Goal: Information Seeking & Learning: Learn about a topic

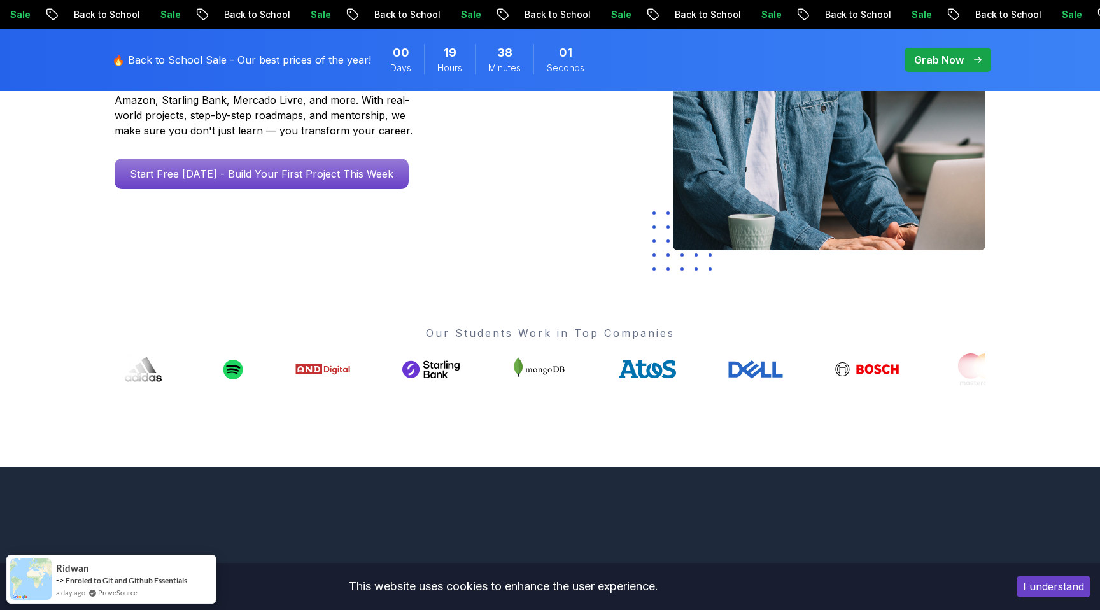
scroll to position [299, 0]
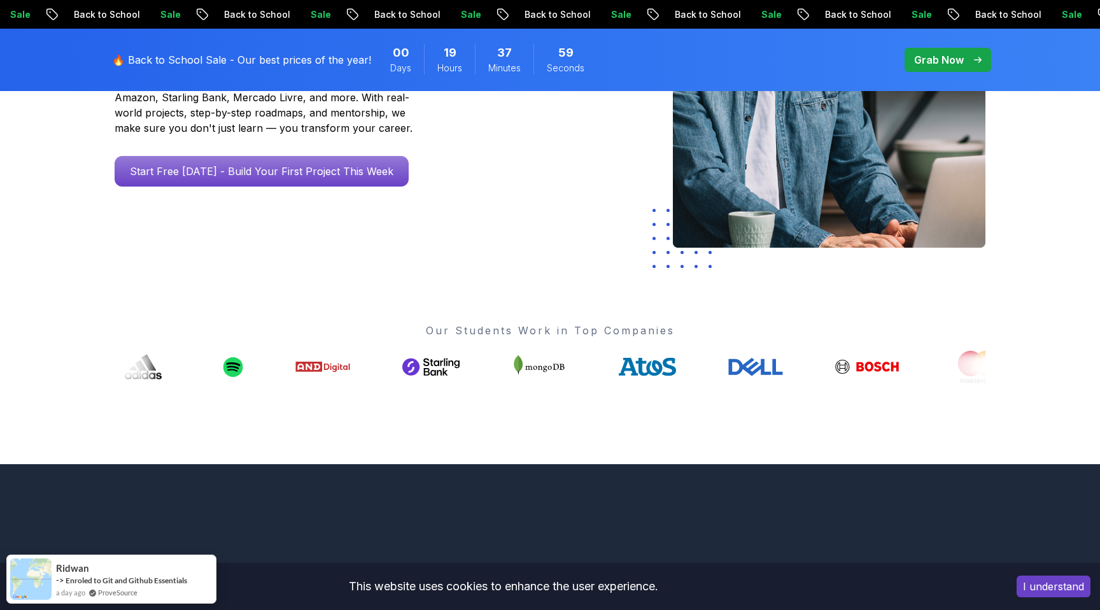
click at [1050, 579] on button "I understand" at bounding box center [1053, 586] width 74 height 22
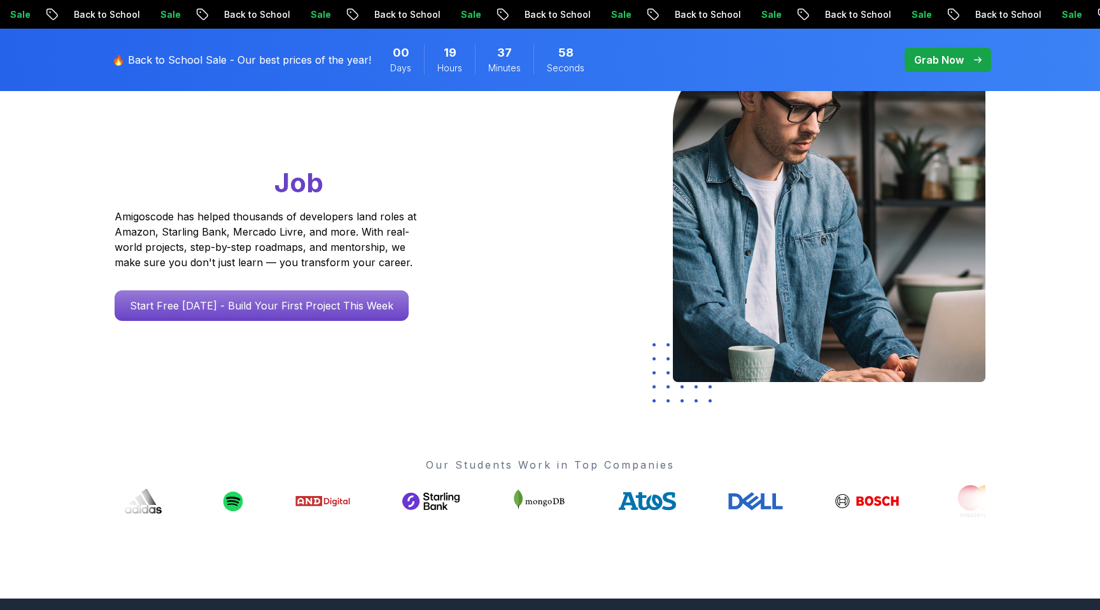
scroll to position [0, 0]
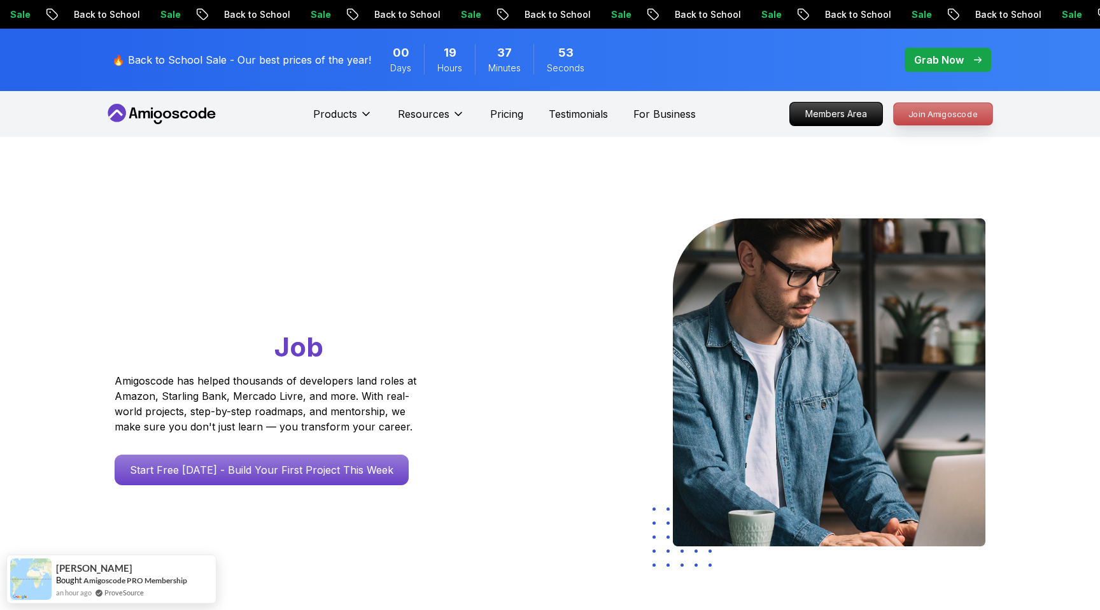
click at [922, 114] on p "Join Amigoscode" at bounding box center [943, 114] width 99 height 22
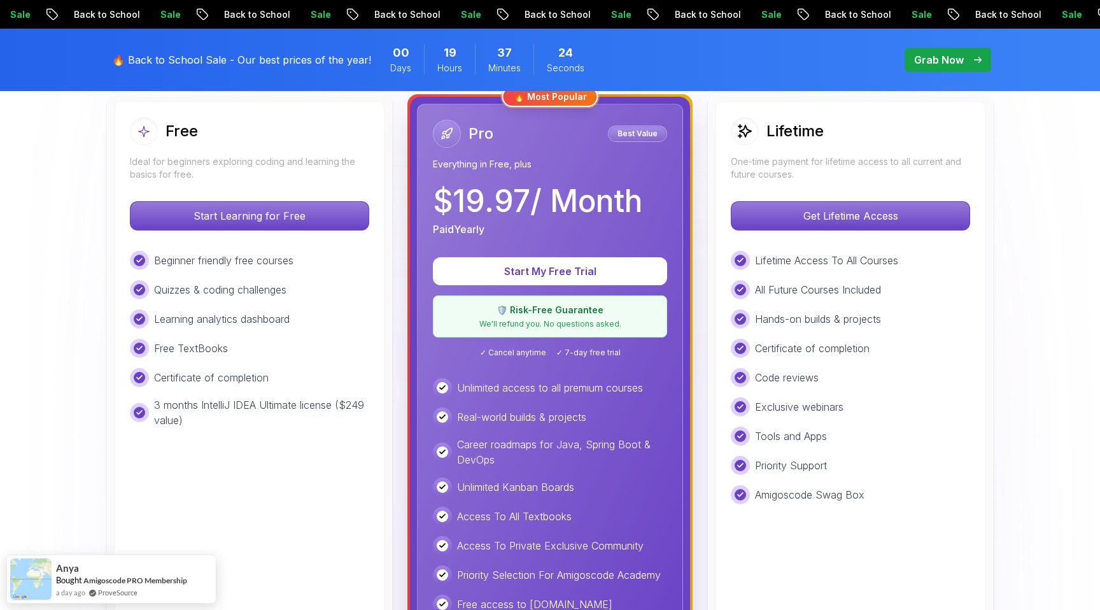
scroll to position [370, 0]
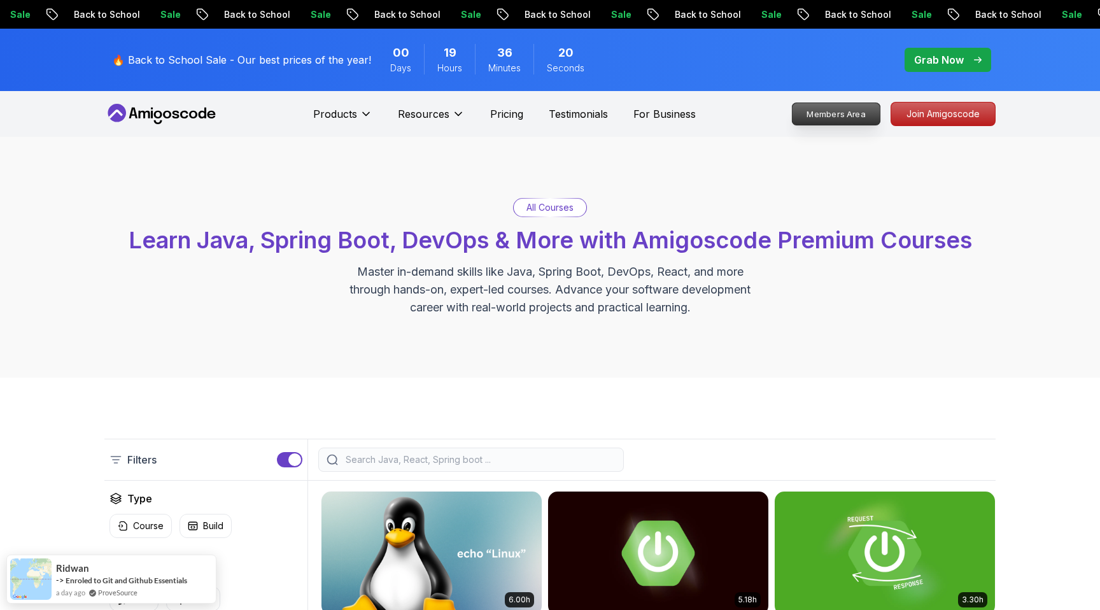
click at [862, 109] on p "Members Area" at bounding box center [836, 114] width 88 height 22
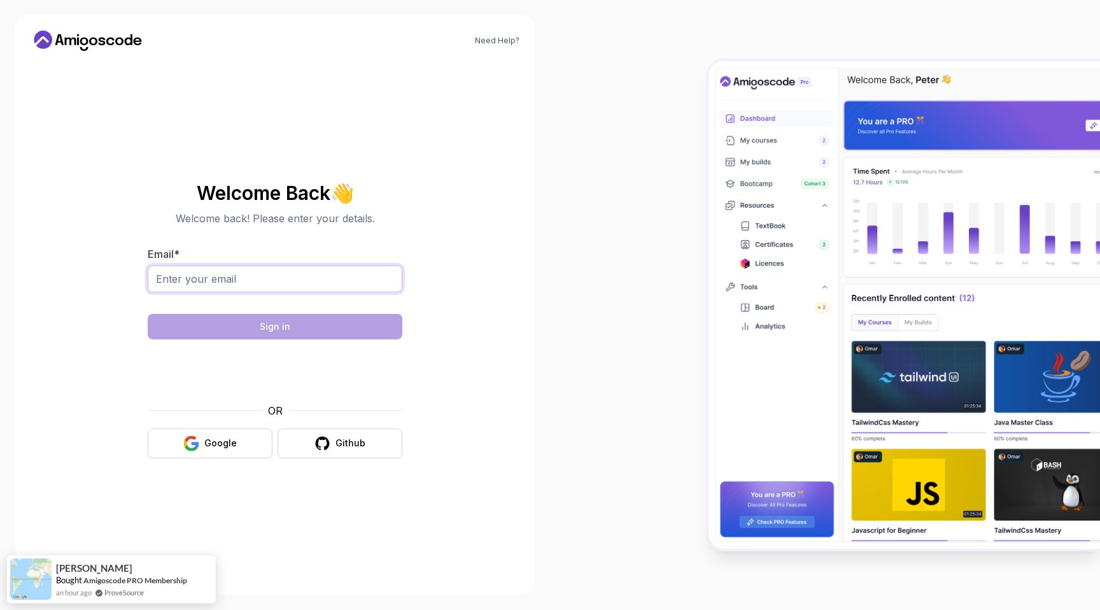
click at [200, 273] on input "Email *" at bounding box center [275, 278] width 255 height 27
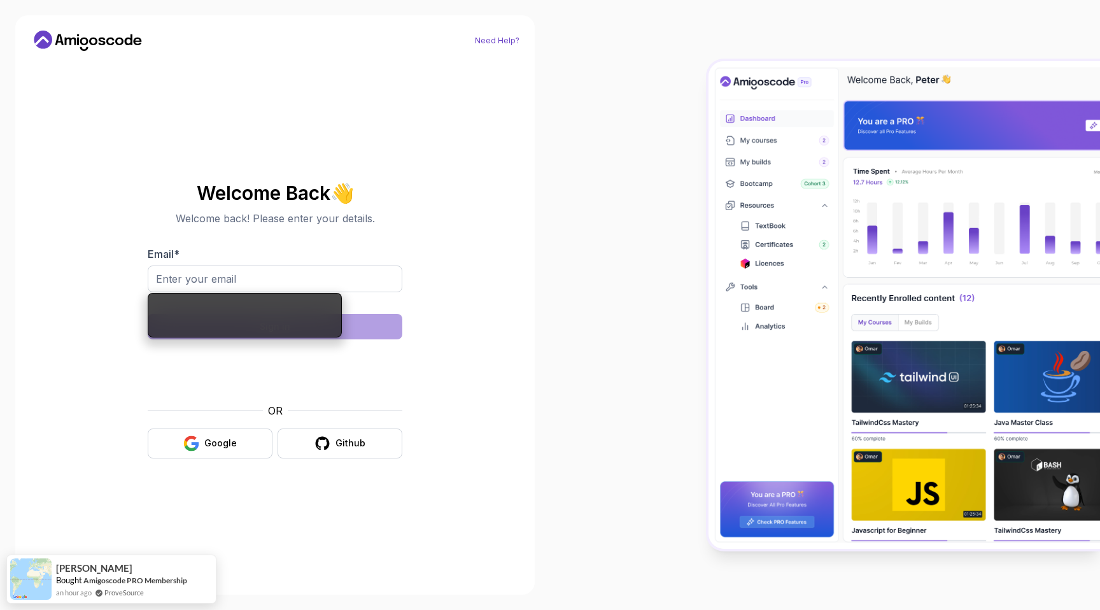
click at [503, 39] on link "Need Help?" at bounding box center [497, 41] width 45 height 10
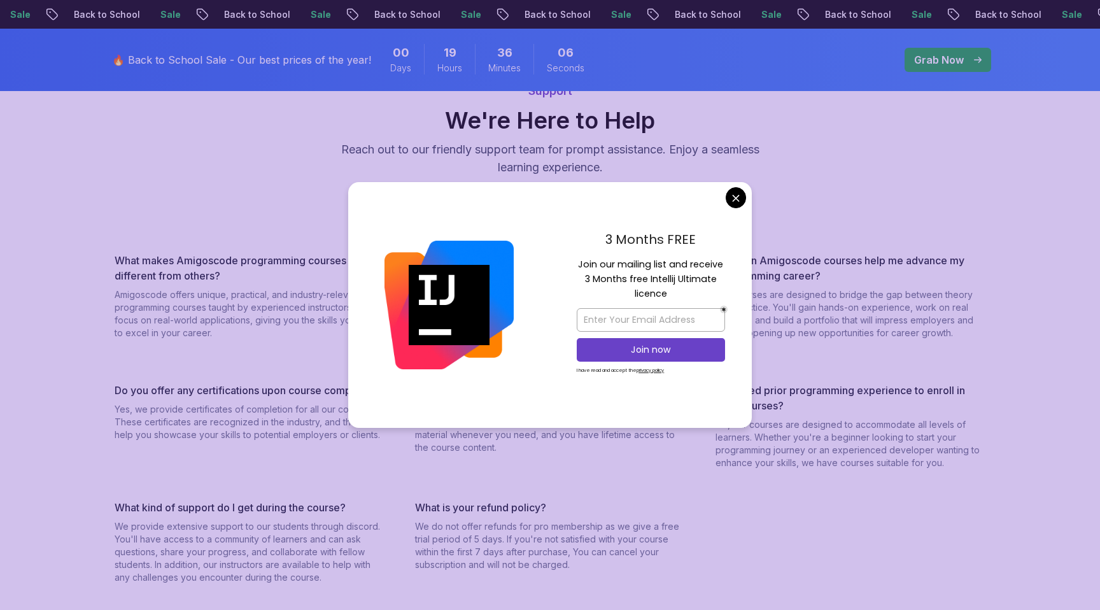
scroll to position [97, 0]
click at [736, 193] on body "Sale Back to School Sale Back to School Sale Back to School Sale Back to School…" at bounding box center [550, 622] width 1100 height 1438
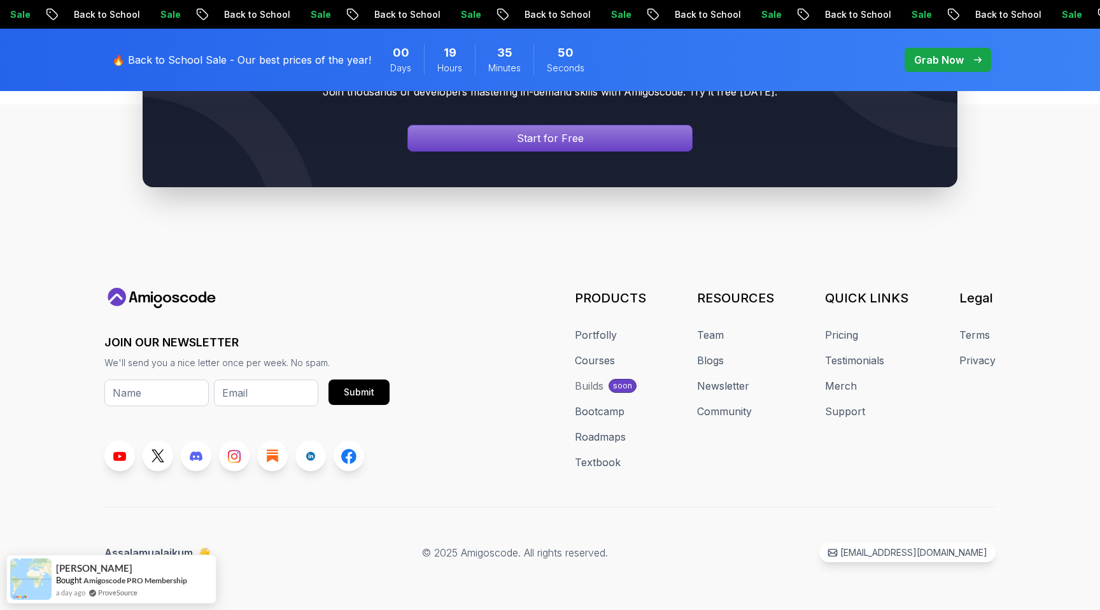
scroll to position [829, 0]
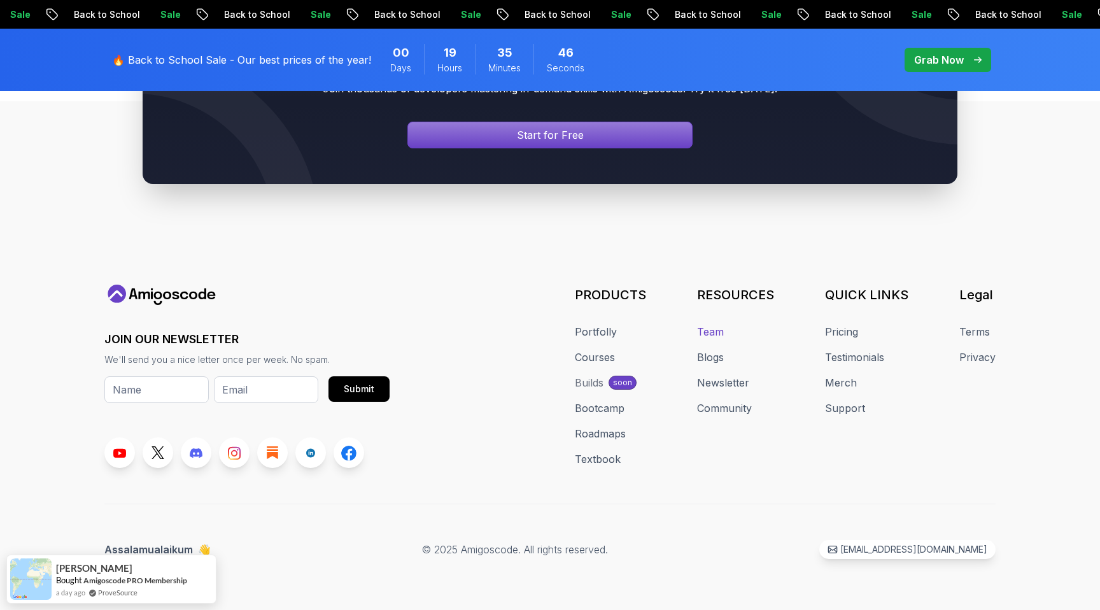
click at [721, 330] on link "Team" at bounding box center [710, 331] width 27 height 15
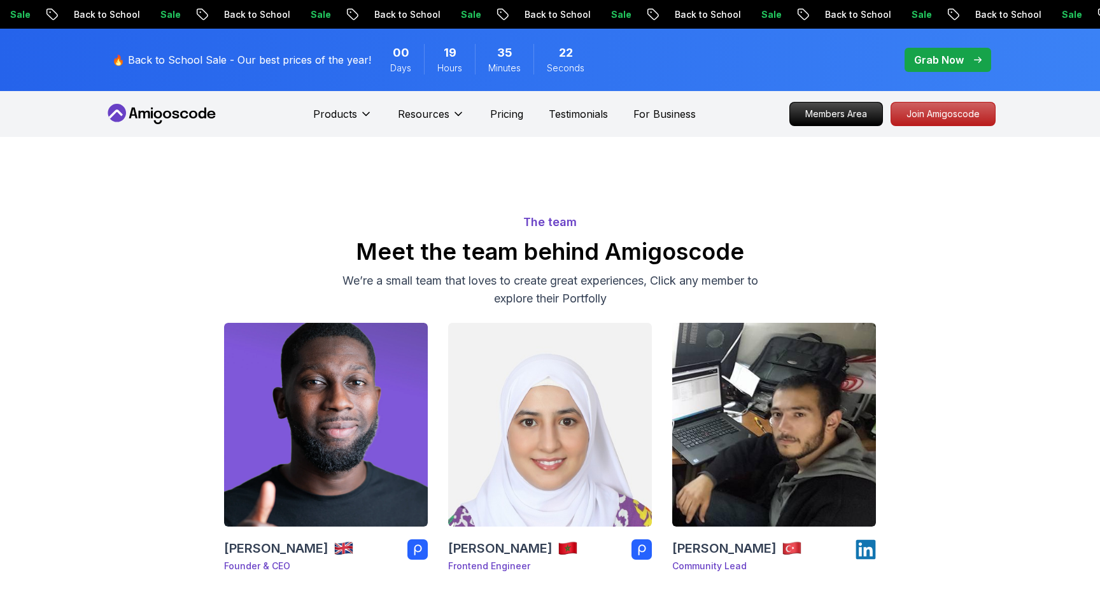
click at [958, 61] on p "Grab Now" at bounding box center [939, 59] width 50 height 15
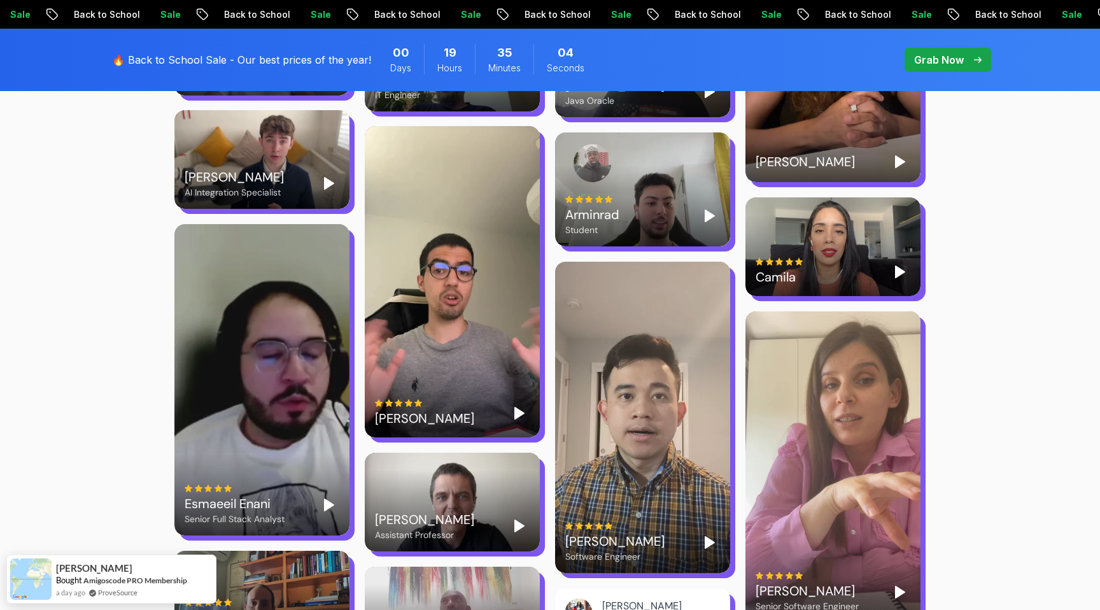
scroll to position [2445, 0]
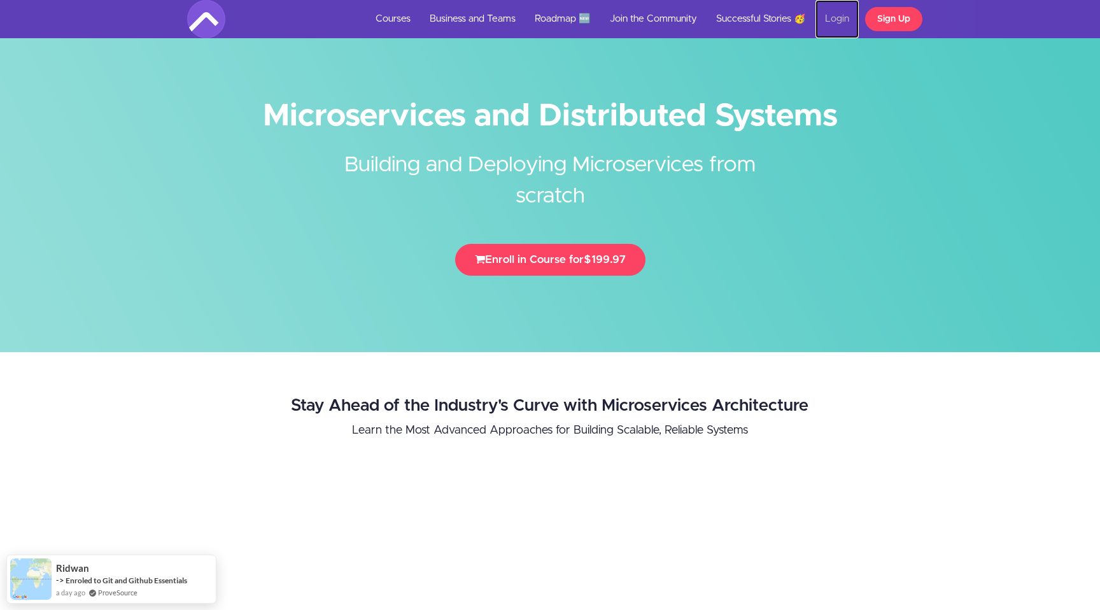
click at [829, 14] on link "Login" at bounding box center [836, 19] width 43 height 38
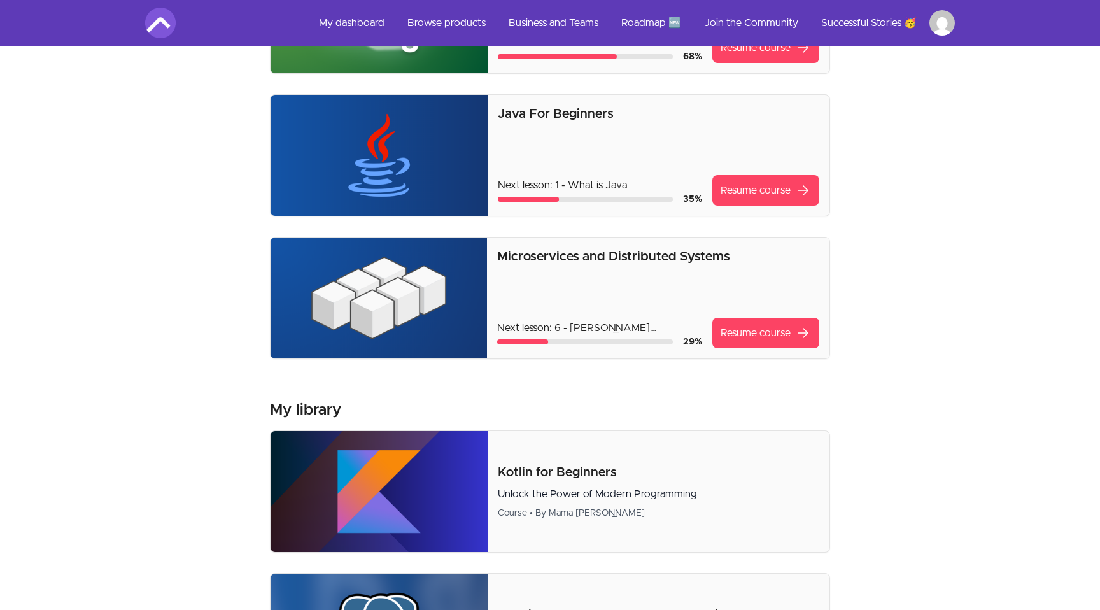
scroll to position [194, 0]
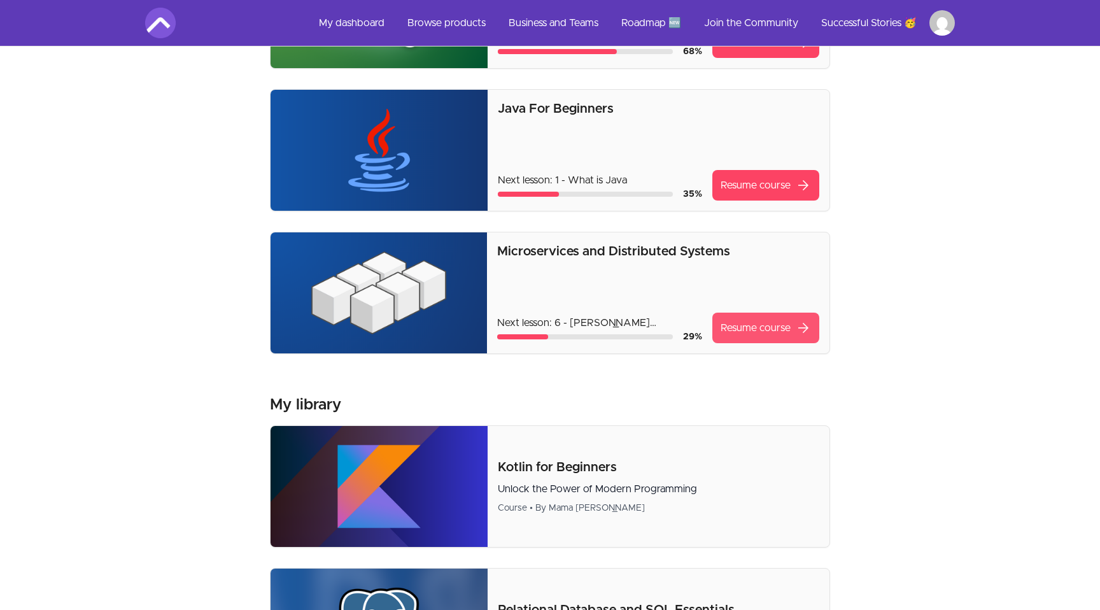
click at [763, 323] on link "Resume course arrow_forward" at bounding box center [765, 328] width 107 height 31
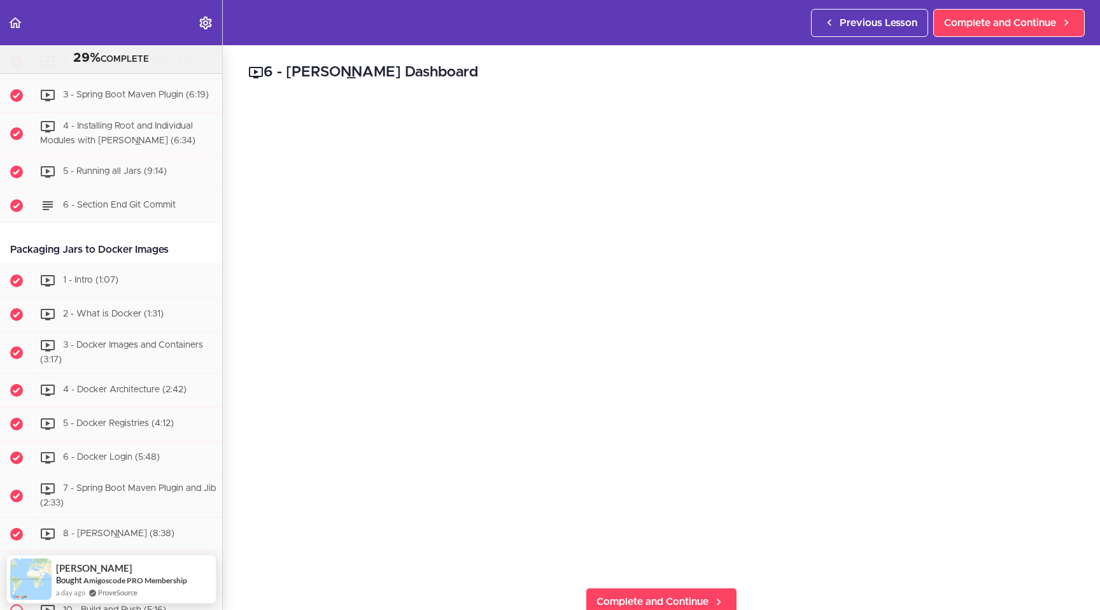
scroll to position [3173, 0]
